Goal: Transaction & Acquisition: Purchase product/service

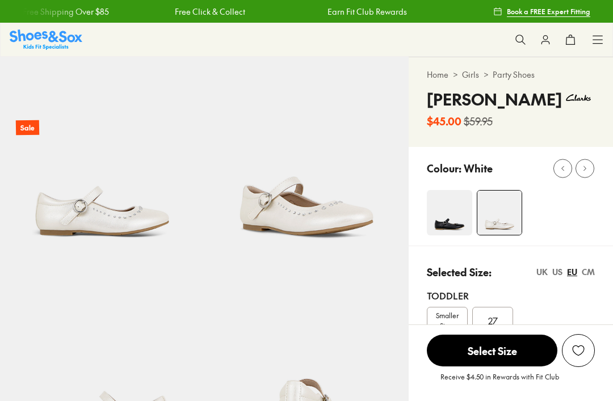
select select "*"
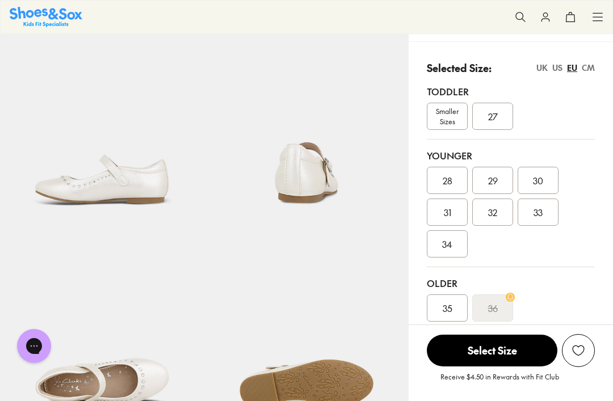
scroll to position [239, 0]
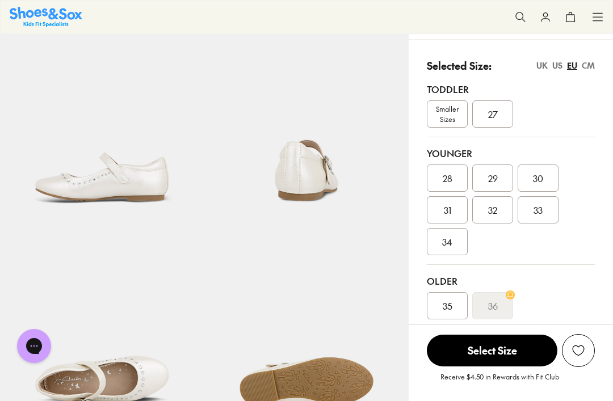
click at [543, 66] on div "UK" at bounding box center [541, 66] width 11 height 12
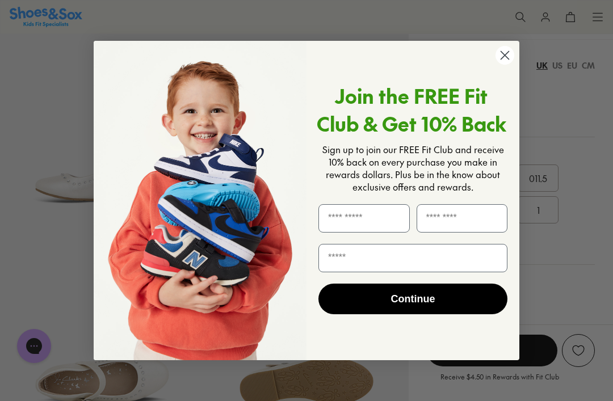
click at [503, 65] on icon "Close dialog" at bounding box center [505, 55] width 20 height 20
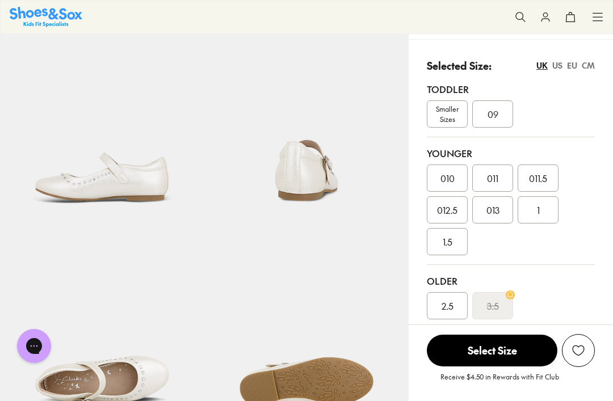
click at [537, 205] on span "1" at bounding box center [538, 210] width 3 height 14
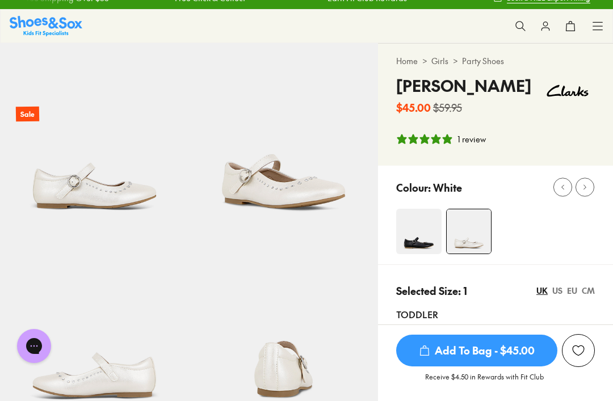
scroll to position [14, 0]
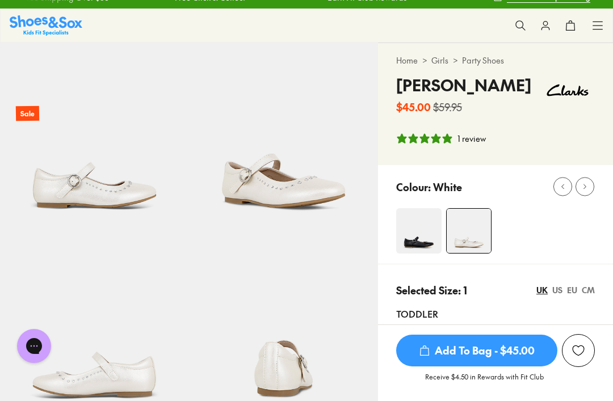
click at [81, 198] on img at bounding box center [94, 137] width 189 height 189
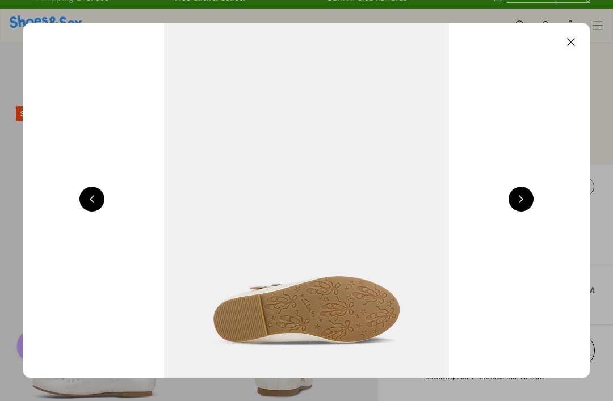
scroll to position [0, 568]
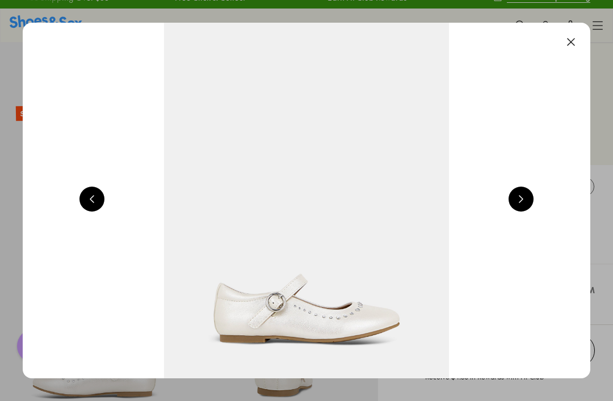
click at [521, 199] on button at bounding box center [520, 199] width 25 height 25
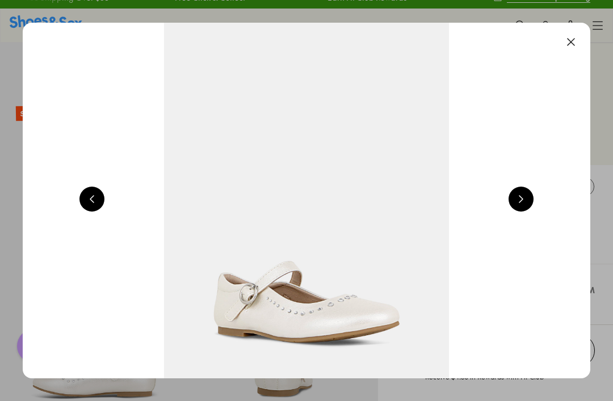
click at [531, 193] on button at bounding box center [520, 199] width 25 height 25
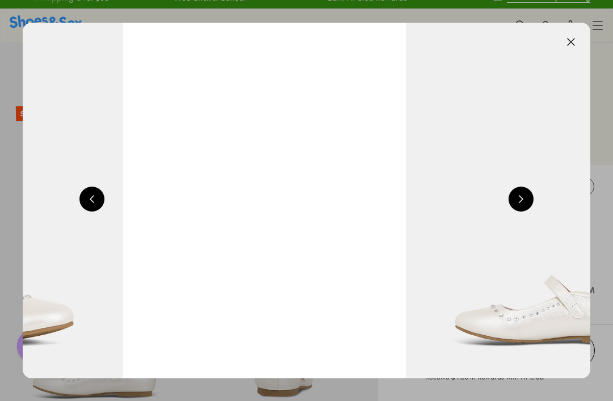
scroll to position [0, 1703]
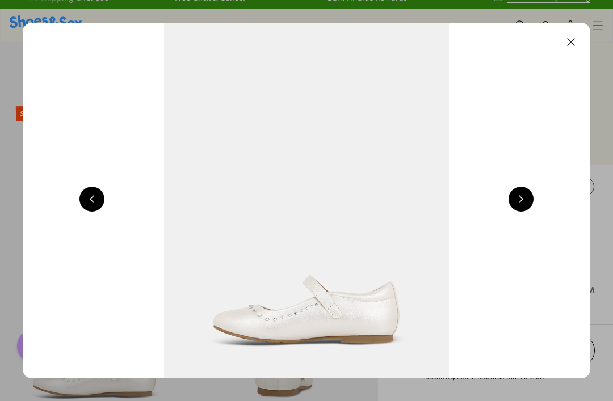
click at [568, 41] on button at bounding box center [570, 42] width 25 height 25
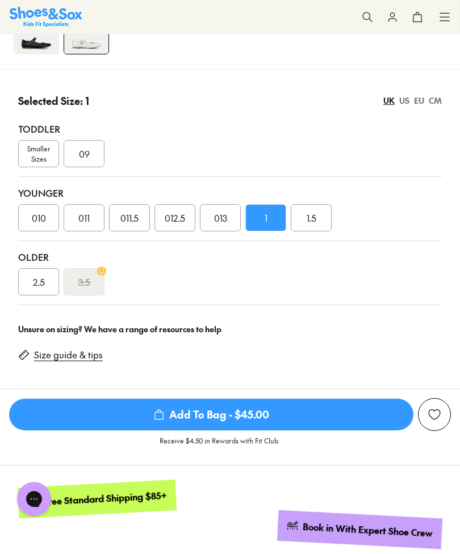
scroll to position [738, 0]
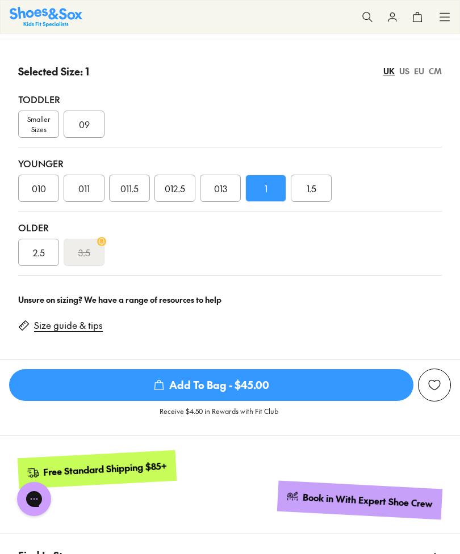
click at [344, 381] on span "Add To Bag - $45.00" at bounding box center [211, 385] width 404 height 32
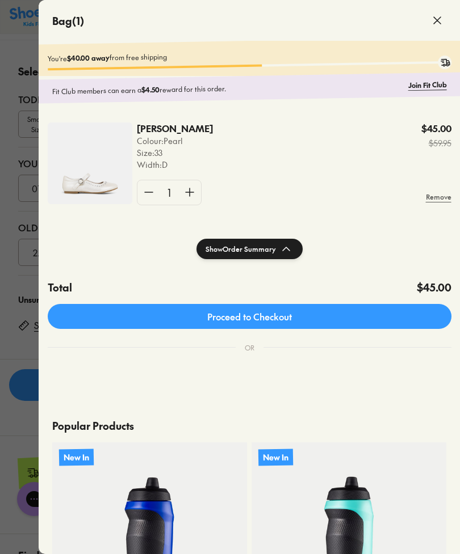
click at [396, 321] on link "Proceed to Checkout" at bounding box center [249, 316] width 403 height 25
